Goal: Navigation & Orientation: Find specific page/section

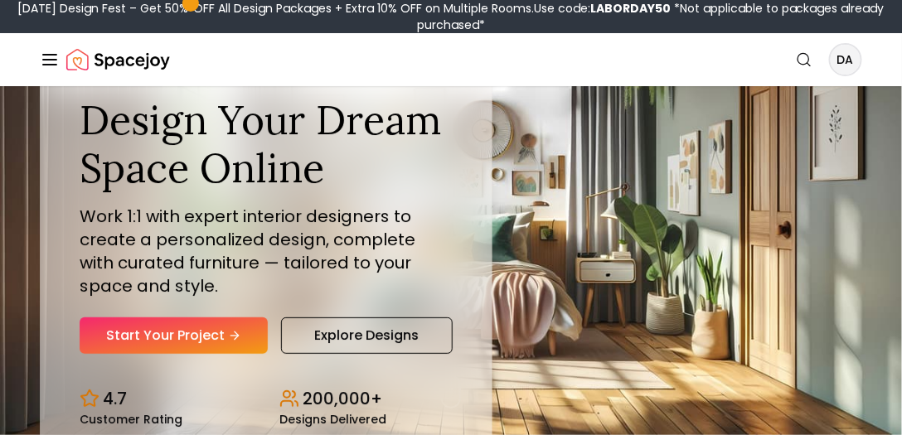
click at [51, 60] on line "Global" at bounding box center [49, 60] width 13 height 0
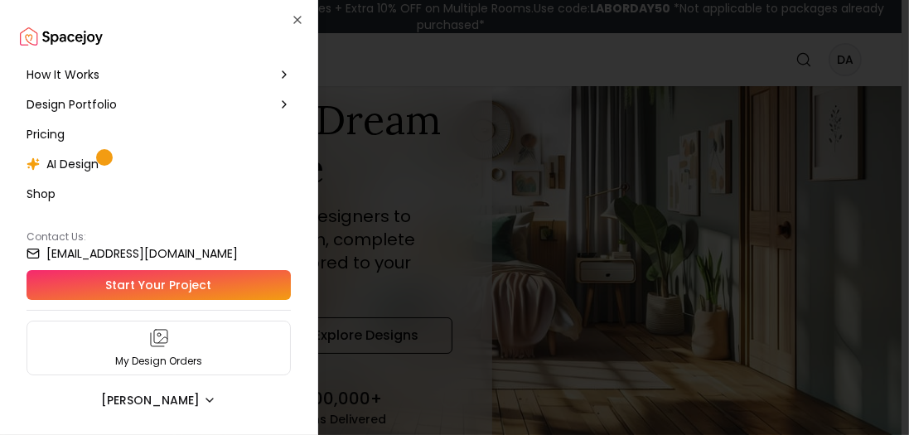
click at [85, 75] on span "How It Works" at bounding box center [63, 74] width 73 height 17
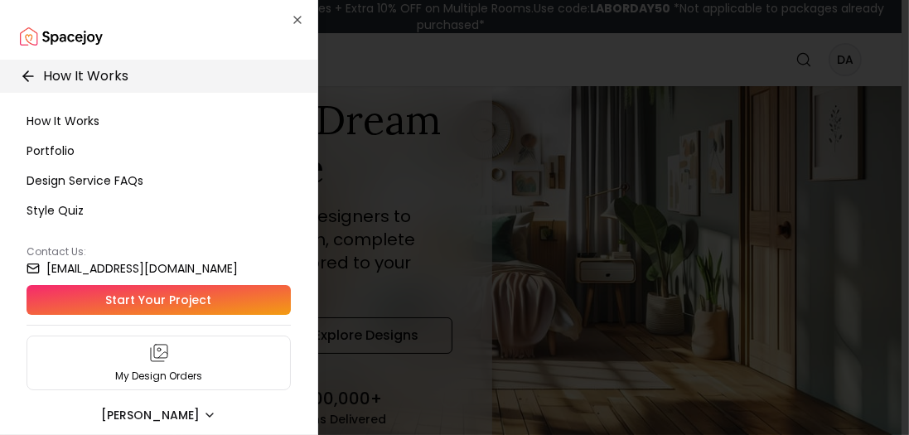
click at [71, 125] on span "How It Works" at bounding box center [63, 121] width 73 height 17
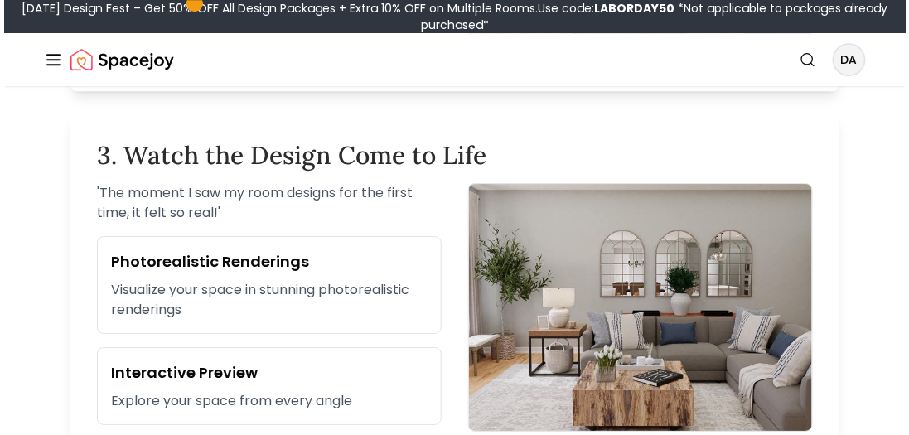
scroll to position [1136, 0]
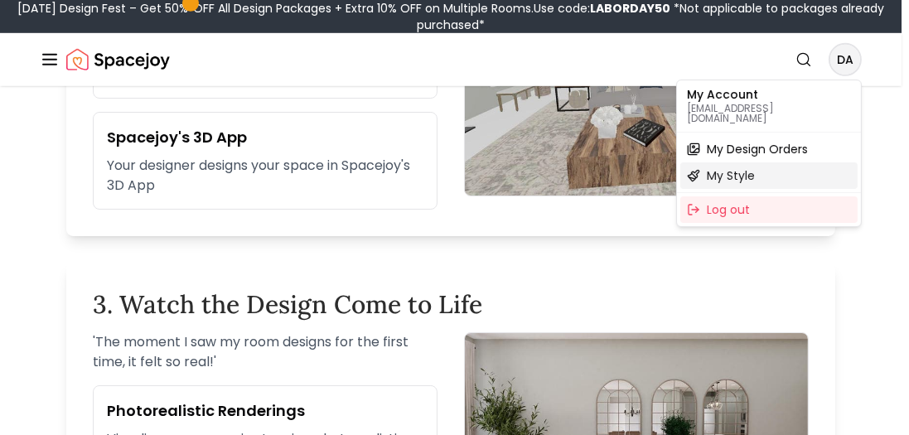
click at [724, 169] on span "My Style" at bounding box center [731, 175] width 48 height 17
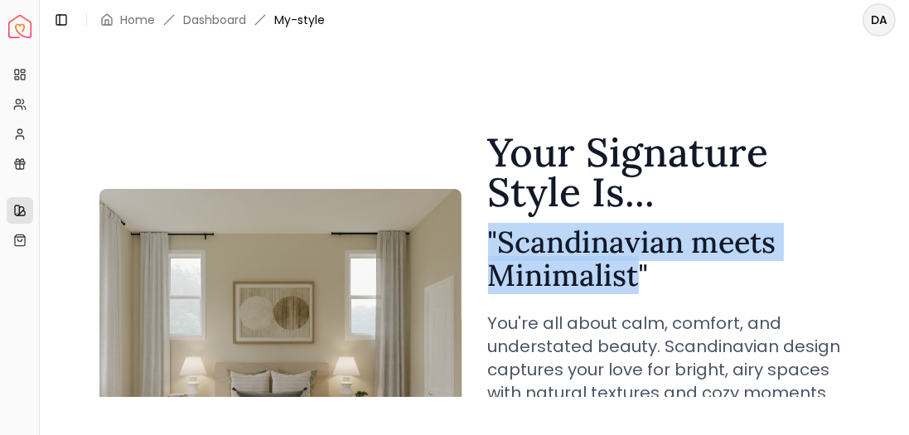
drag, startPoint x: 632, startPoint y: 276, endPoint x: 500, endPoint y: 246, distance: 135.1
click at [488, 248] on h2 "" Scandinavian meets Minimalist "" at bounding box center [669, 258] width 362 height 66
copy h2 "" Scandinavian meets Minimalist"
